Goal: Task Accomplishment & Management: Manage account settings

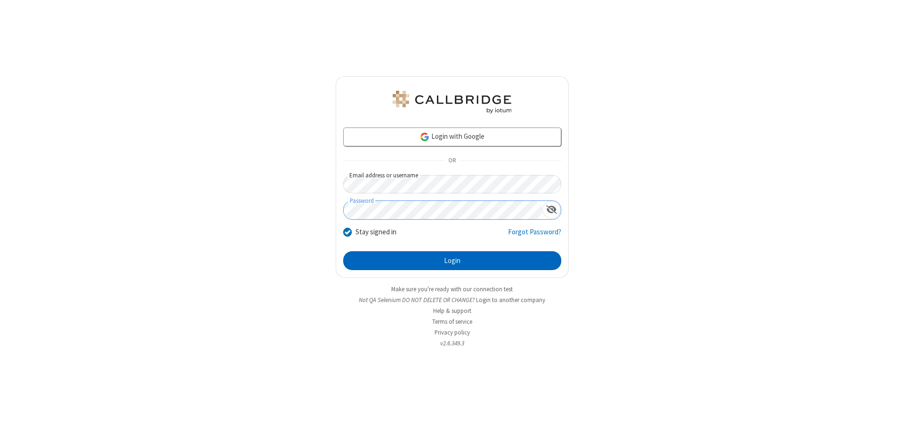
click at [452, 261] on button "Login" at bounding box center [452, 261] width 218 height 19
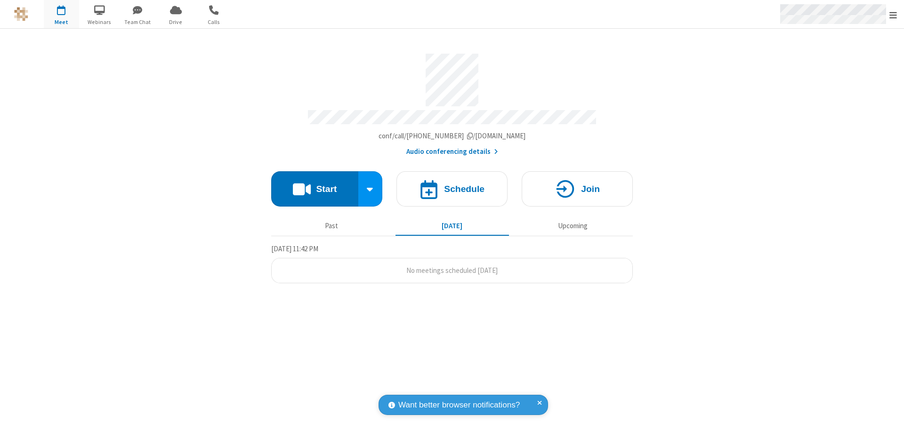
click at [894, 15] on span "Open menu" at bounding box center [894, 14] width 8 height 9
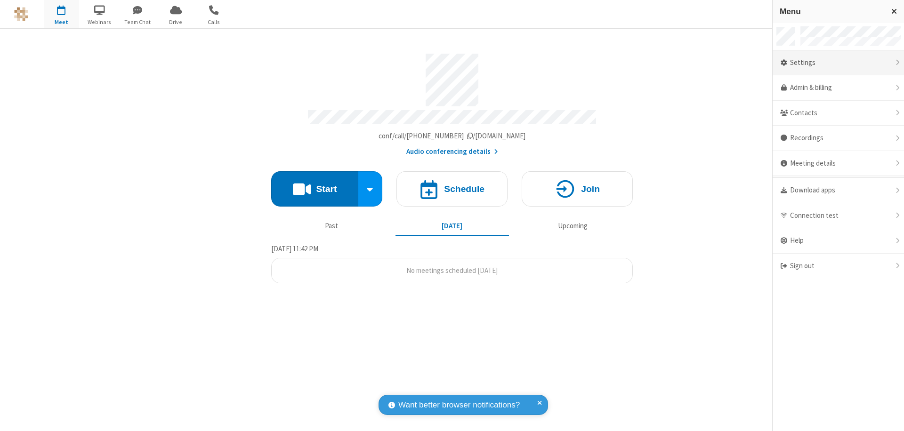
click at [838, 63] on div "Settings" at bounding box center [838, 62] width 131 height 25
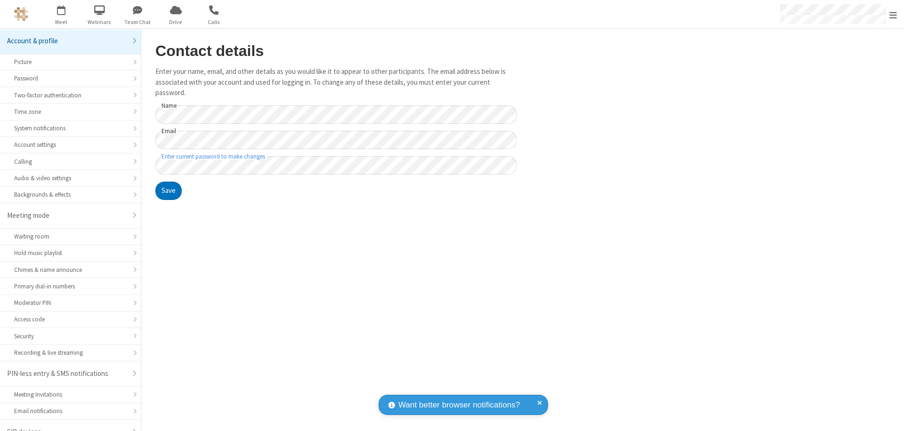
scroll to position [13, 0]
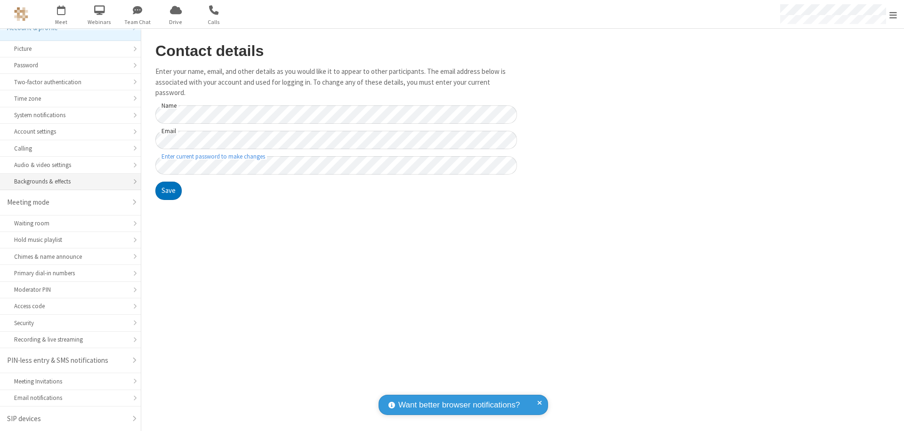
click at [67, 182] on div "Backgrounds & effects" at bounding box center [70, 181] width 113 height 9
